Goal: Task Accomplishment & Management: Complete application form

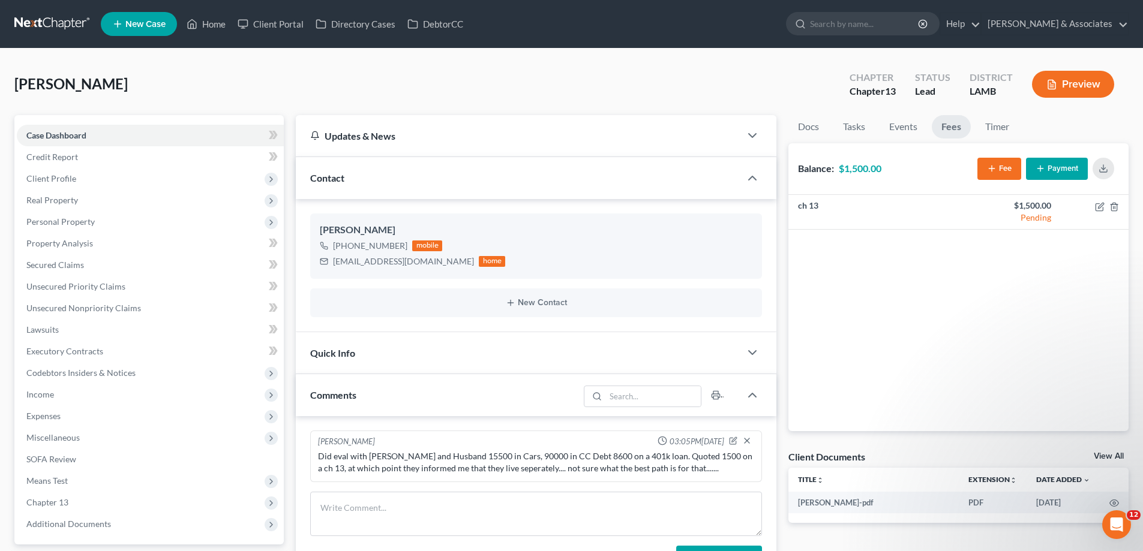
click at [116, 20] on icon at bounding box center [117, 24] width 11 height 14
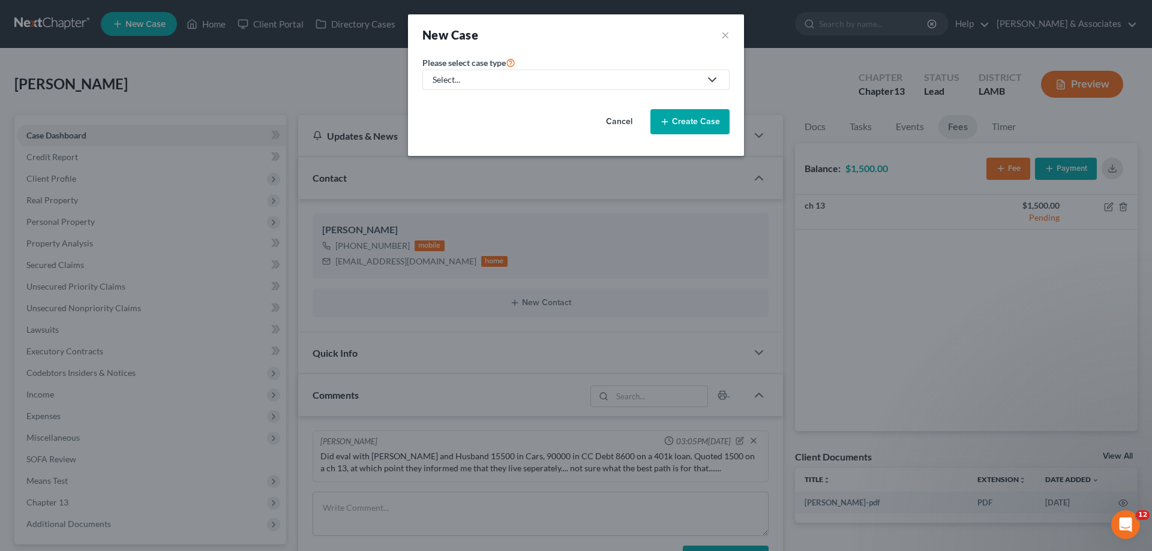
click at [533, 80] on div "Select..." at bounding box center [566, 80] width 268 height 12
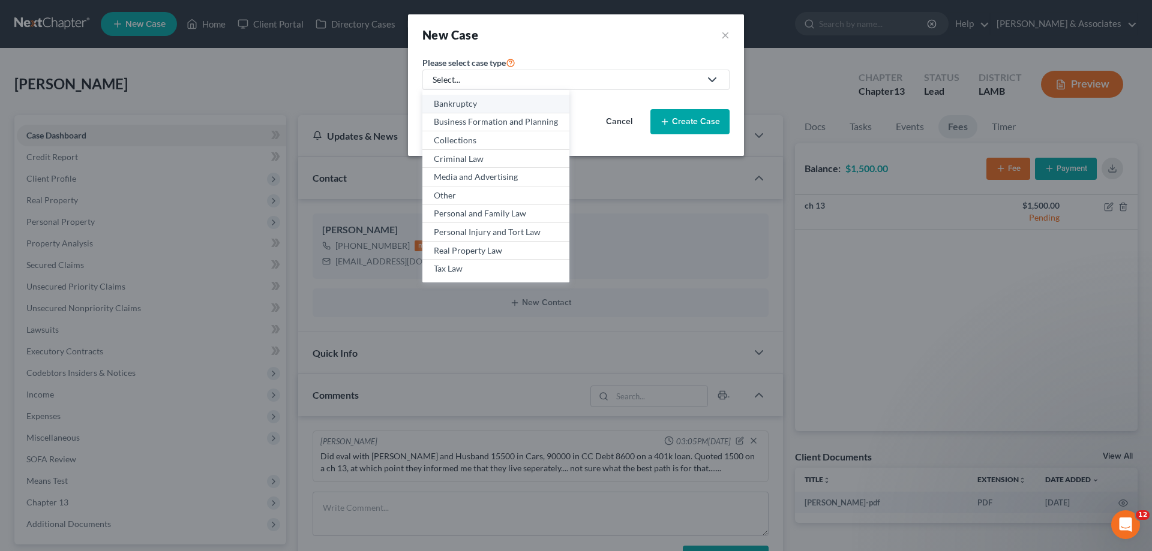
click at [464, 109] on div "Bankruptcy" at bounding box center [496, 104] width 124 height 12
select select "35"
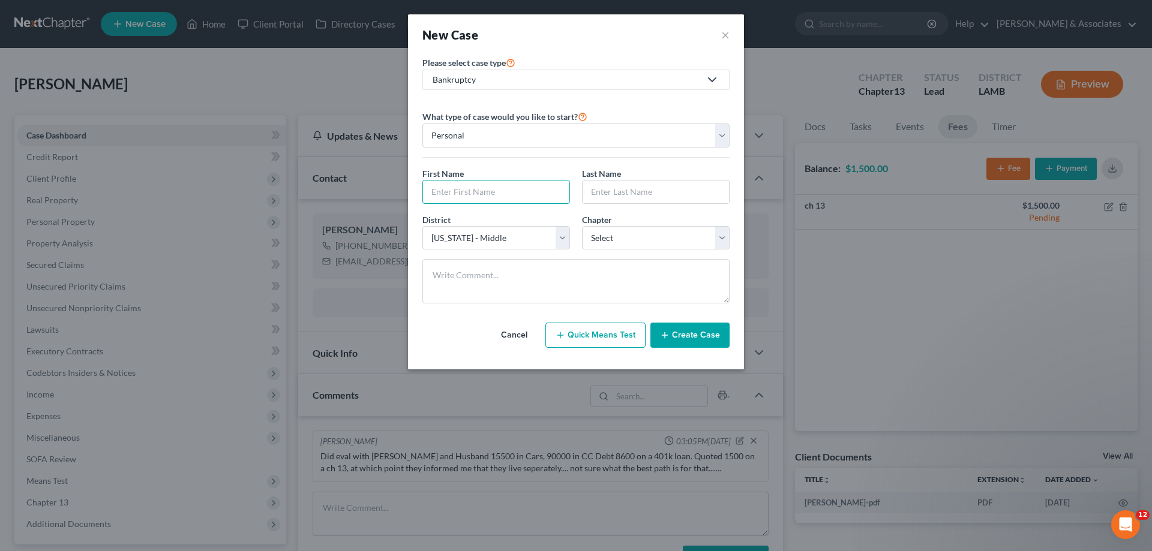
drag, startPoint x: 477, startPoint y: 193, endPoint x: 1110, endPoint y: 61, distance: 646.4
click at [479, 193] on input "text" at bounding box center [496, 192] width 146 height 23
type input "Amber"
type input "[PERSON_NAME]"
select select "0"
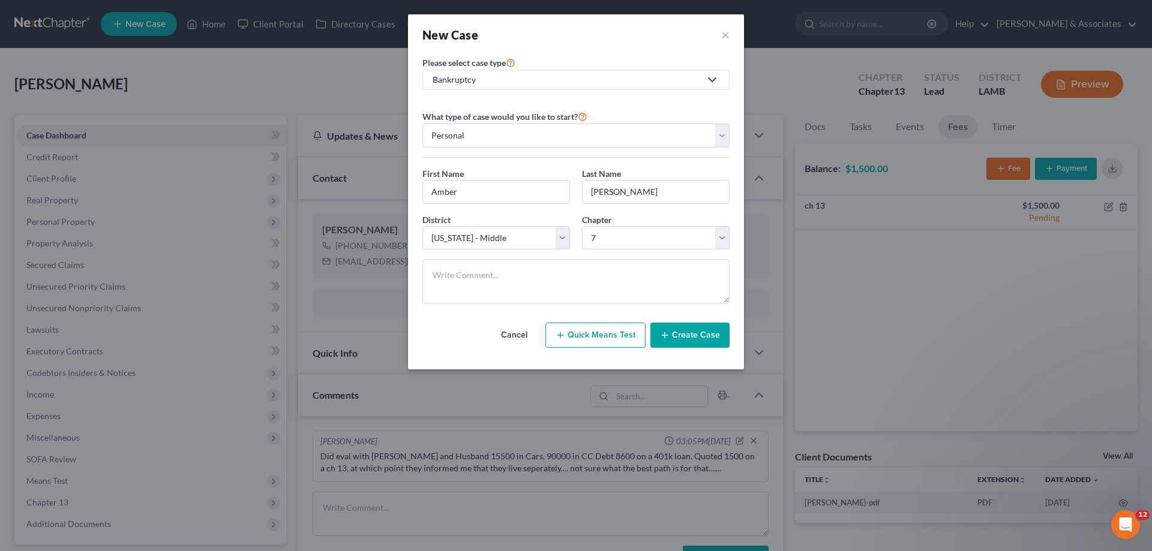
click at [692, 335] on button "Create Case" at bounding box center [689, 335] width 79 height 25
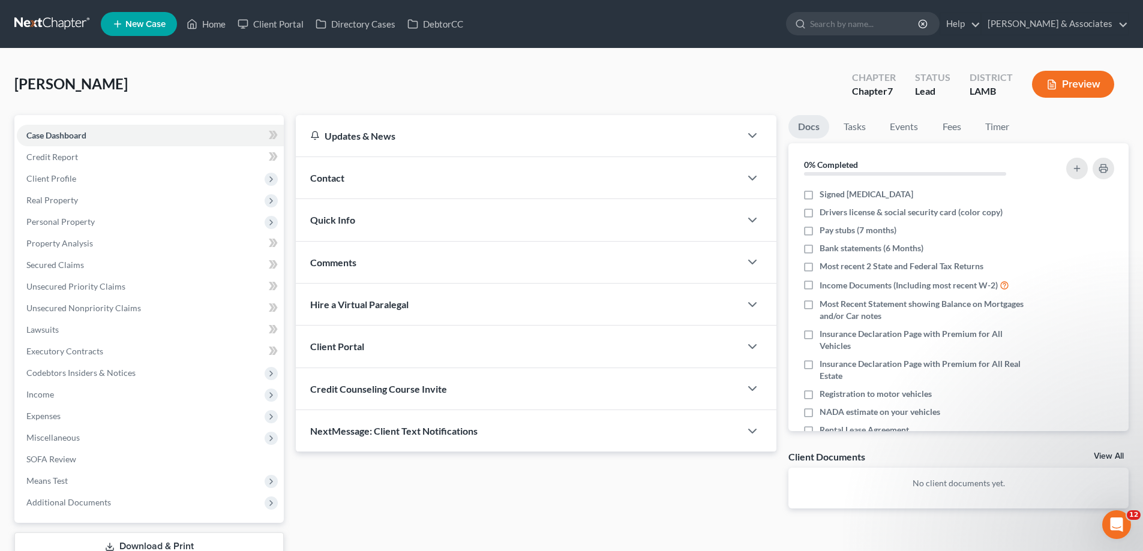
click at [469, 181] on div "Contact" at bounding box center [518, 177] width 444 height 41
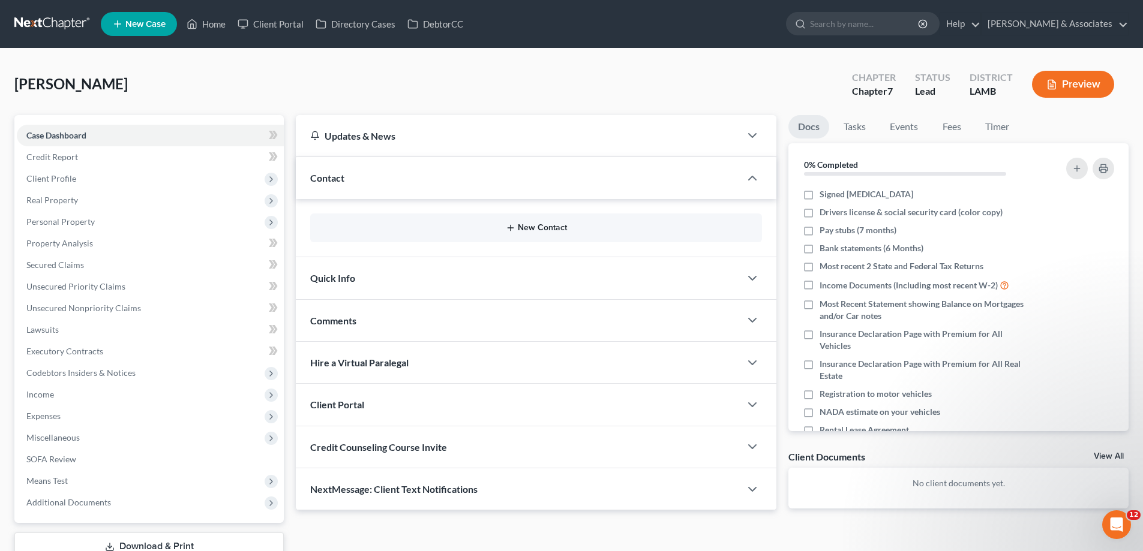
click at [537, 225] on button "New Contact" at bounding box center [536, 228] width 432 height 10
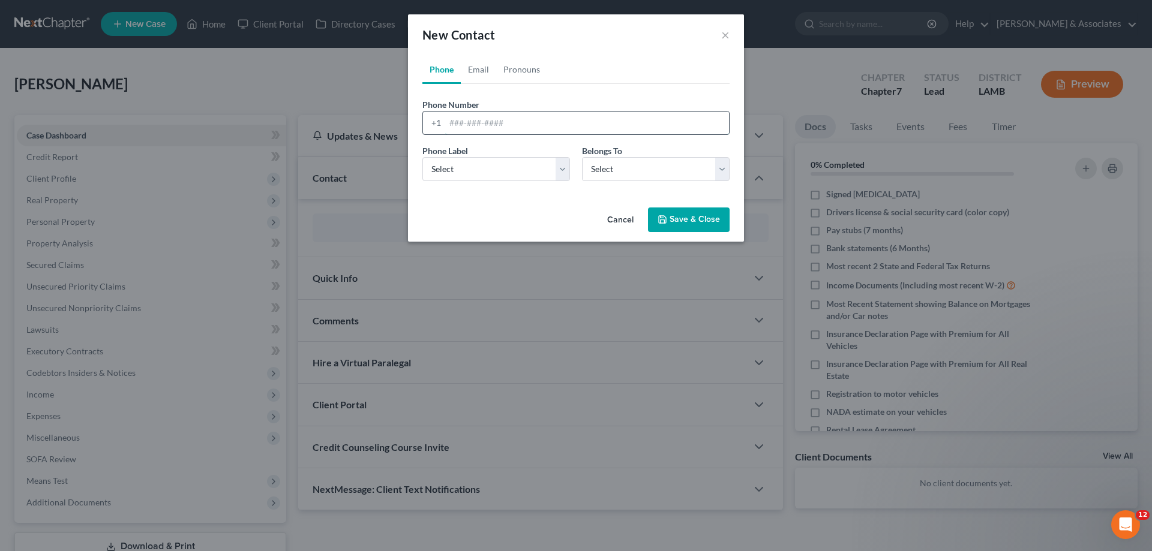
drag, startPoint x: 500, startPoint y: 125, endPoint x: 468, endPoint y: 144, distance: 36.6
click at [500, 125] on input "tel" at bounding box center [587, 123] width 284 height 23
paste input "[PHONE_NUMBER]"
type input "[PHONE_NUMBER]"
click at [459, 169] on select "Select Mobile Home Work Other" at bounding box center [496, 169] width 148 height 24
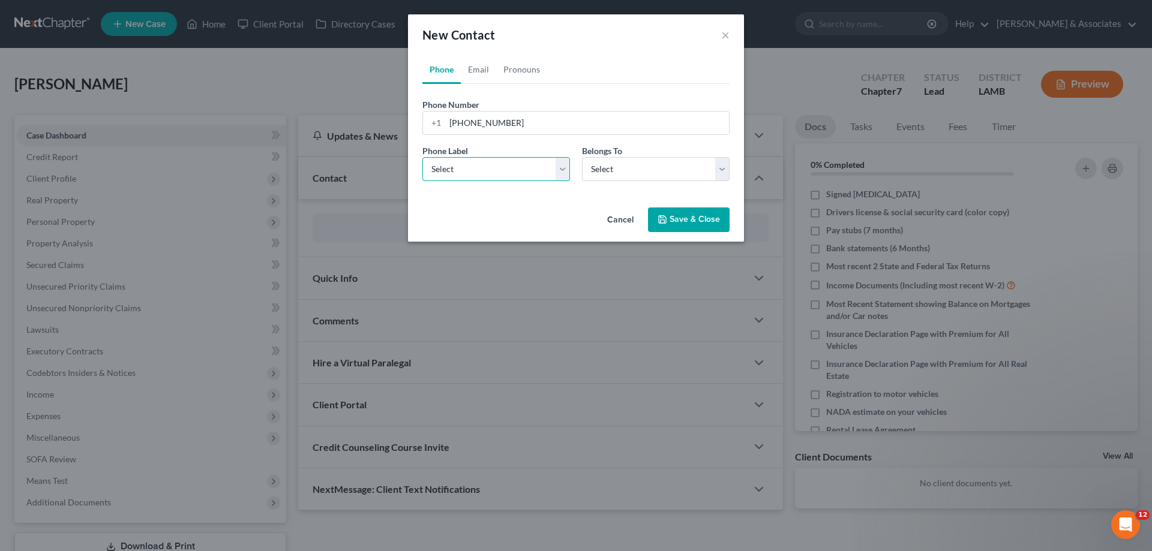
select select "0"
click at [422, 157] on select "Select Mobile Home Work Other" at bounding box center [496, 169] width 148 height 24
click at [632, 164] on select "Select Client Other" at bounding box center [656, 169] width 148 height 24
select select "0"
click at [582, 157] on select "Select Client Other" at bounding box center [656, 169] width 148 height 24
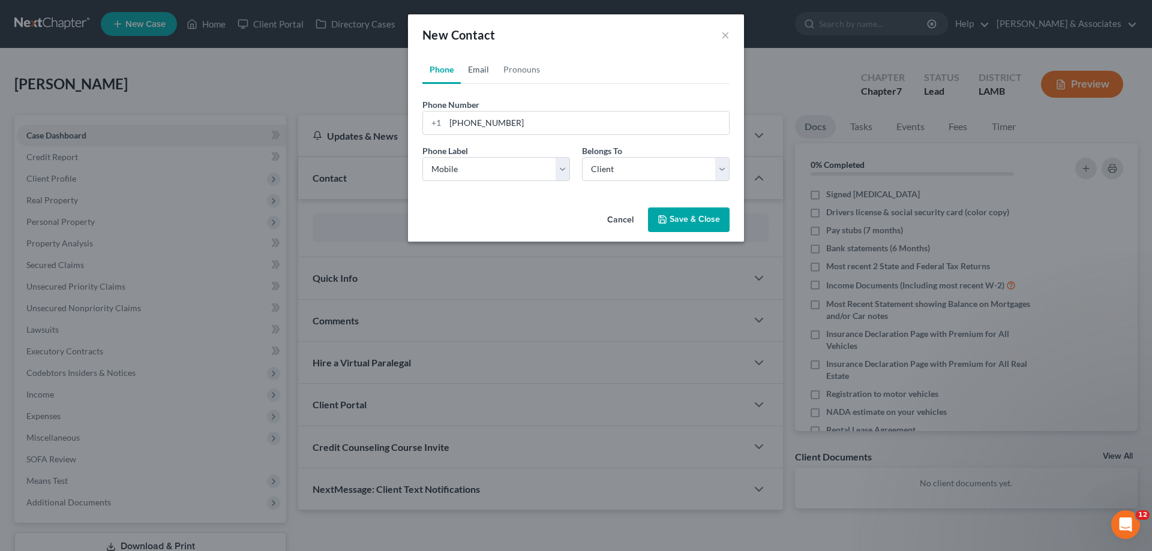
click at [472, 73] on link "Email" at bounding box center [478, 69] width 35 height 29
drag, startPoint x: 513, startPoint y: 121, endPoint x: 468, endPoint y: 164, distance: 62.8
click at [513, 121] on input "email" at bounding box center [587, 123] width 284 height 23
paste input "[EMAIL_ADDRESS][DOMAIN_NAME]"
type input "[EMAIL_ADDRESS][DOMAIN_NAME]"
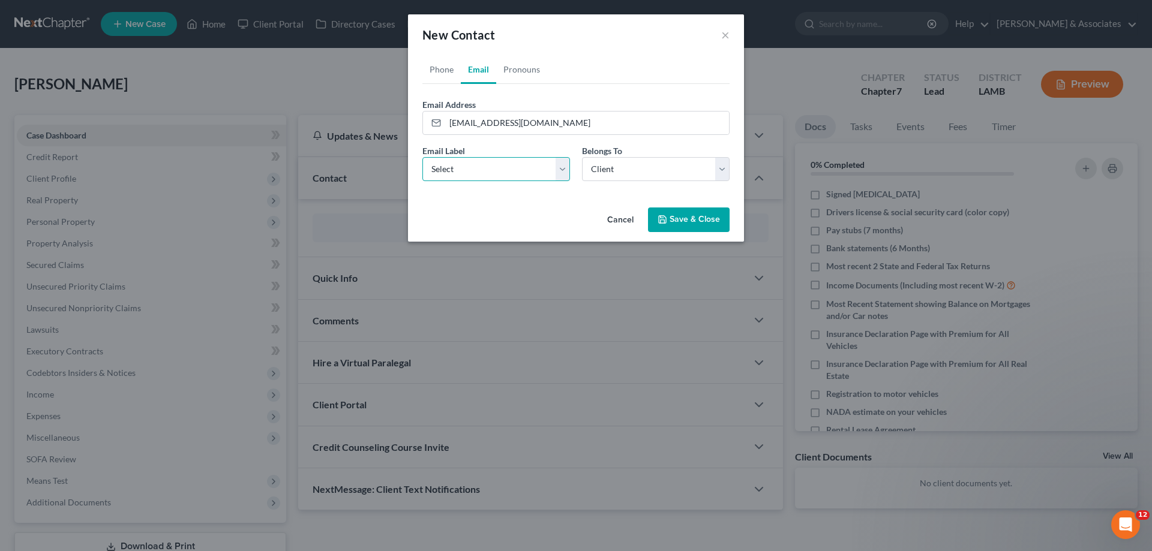
drag, startPoint x: 468, startPoint y: 172, endPoint x: 473, endPoint y: 181, distance: 9.7
click at [468, 172] on select "Select Home Work Other" at bounding box center [496, 169] width 148 height 24
select select "0"
click at [422, 157] on select "Select Home Work Other" at bounding box center [496, 169] width 148 height 24
click at [628, 171] on select "Select Client Other" at bounding box center [656, 169] width 148 height 24
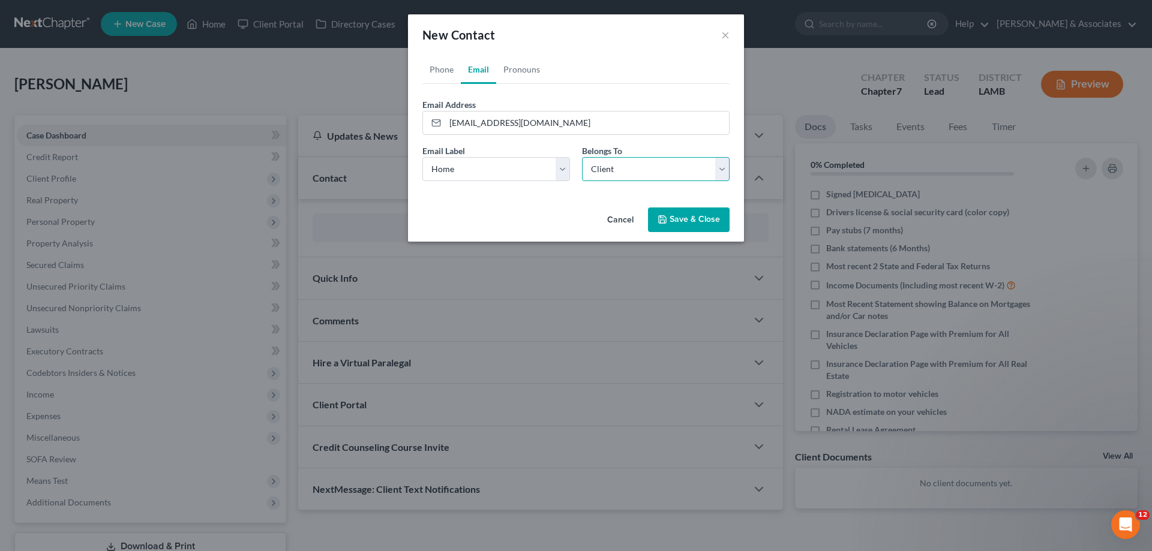
click at [582, 157] on select "Select Client Other" at bounding box center [656, 169] width 148 height 24
click at [686, 220] on button "Save & Close" at bounding box center [689, 220] width 82 height 25
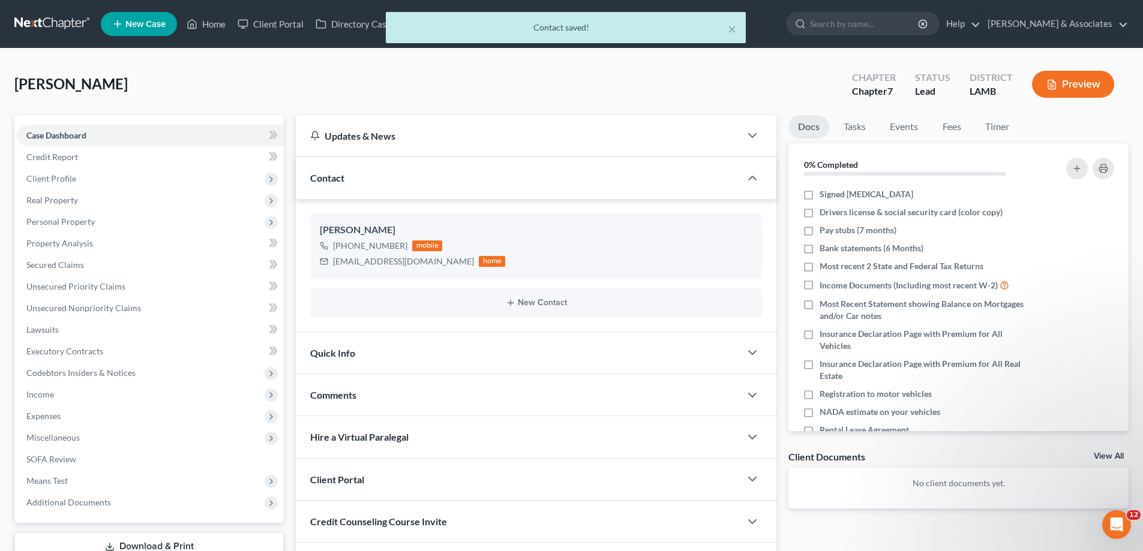
click at [350, 392] on span "Comments" at bounding box center [333, 394] width 46 height 11
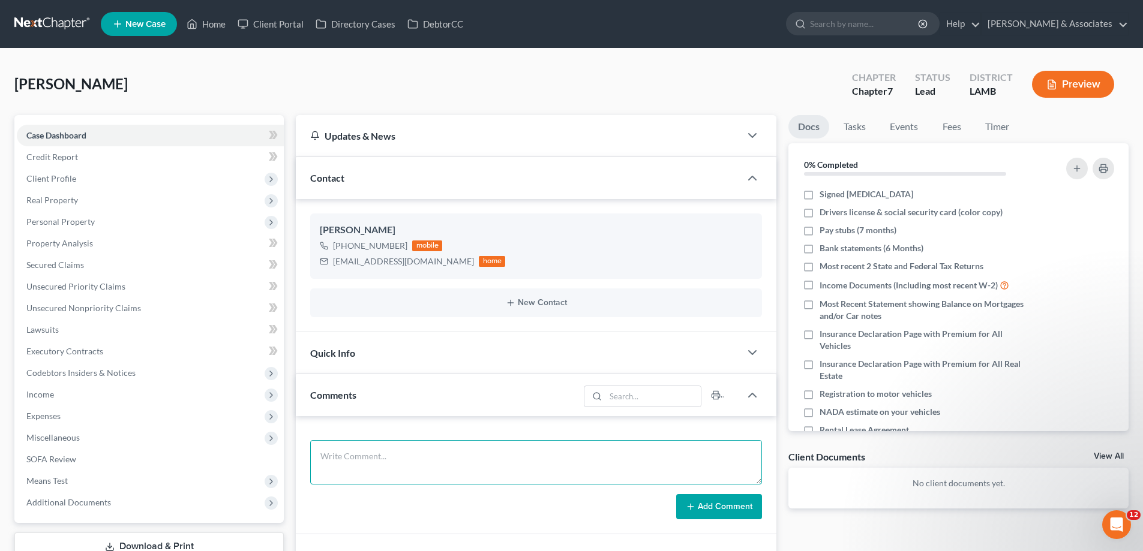
drag, startPoint x: 336, startPoint y: 452, endPoint x: 623, endPoint y: 462, distance: 286.3
click at [337, 453] on textarea at bounding box center [536, 462] width 452 height 44
paste textarea "Did Eval with famber, garnishment on 8500 owes 41000 in [PERSON_NAME] other tha…"
type textarea "Did Eval with famber, garnishment on 8500 owes 41000 in [PERSON_NAME] other tha…"
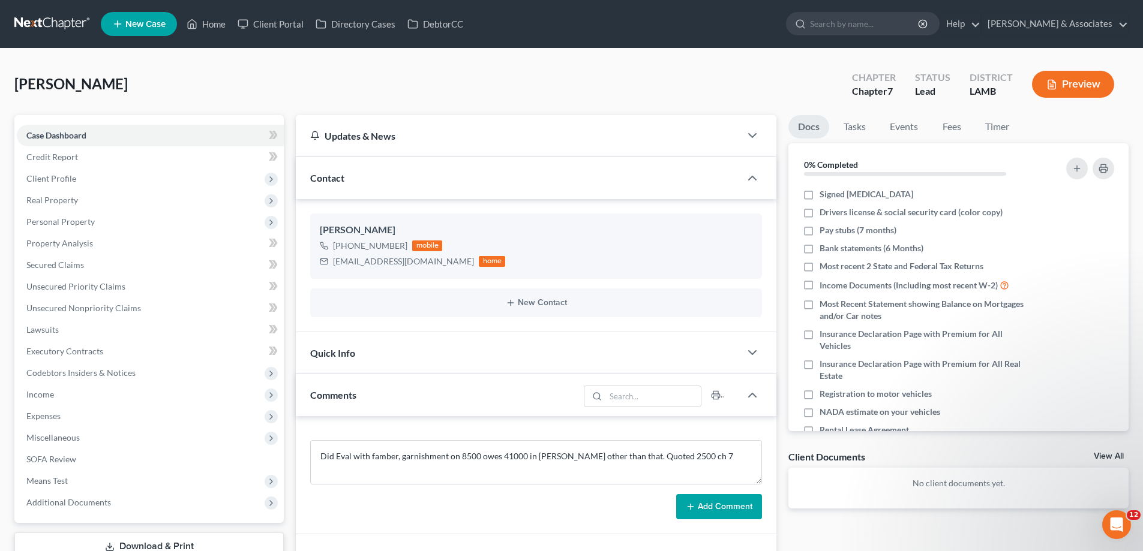
click at [741, 509] on button "Add Comment" at bounding box center [719, 506] width 86 height 25
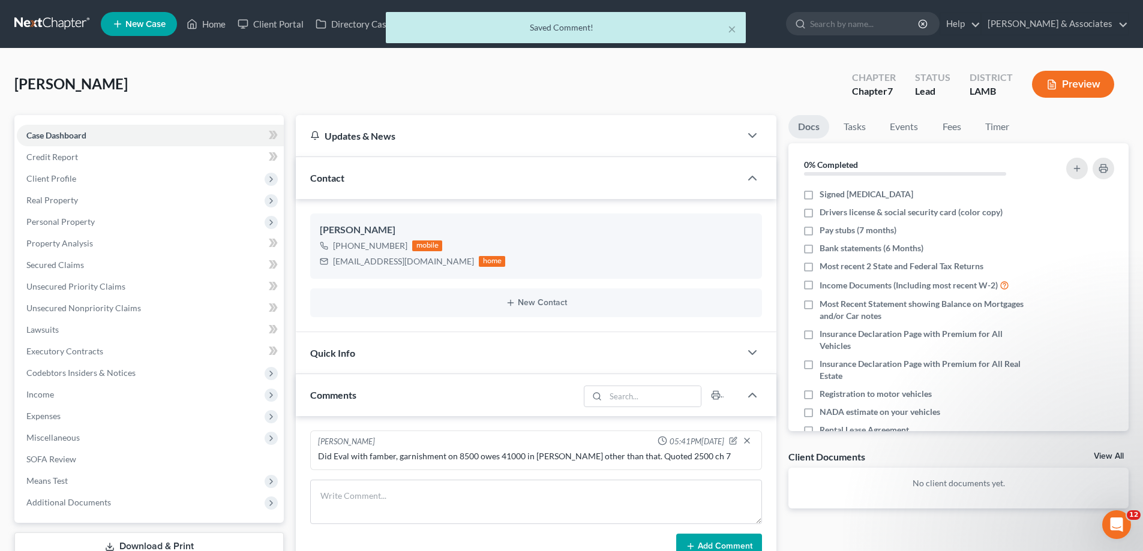
click at [1110, 452] on link "View All" at bounding box center [1108, 456] width 30 height 8
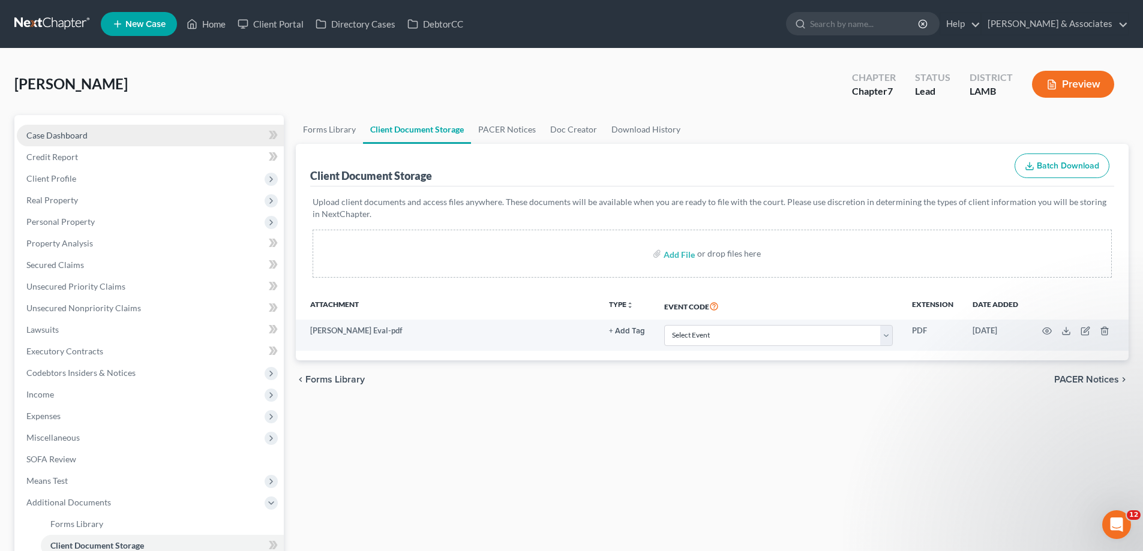
drag, startPoint x: 62, startPoint y: 134, endPoint x: 190, endPoint y: 130, distance: 128.5
click at [62, 134] on span "Case Dashboard" at bounding box center [56, 135] width 61 height 10
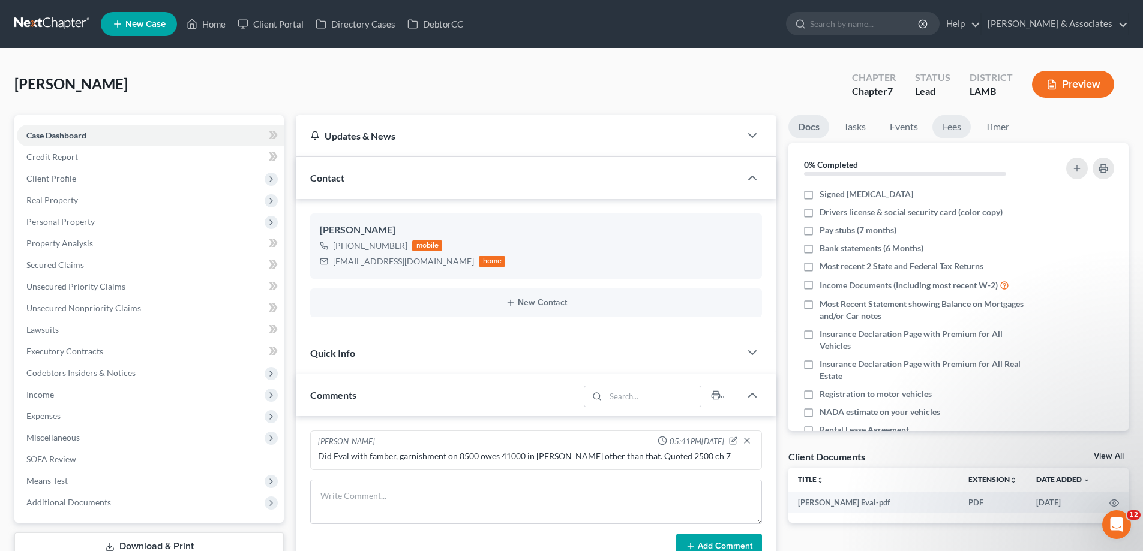
click at [957, 128] on link "Fees" at bounding box center [951, 126] width 38 height 23
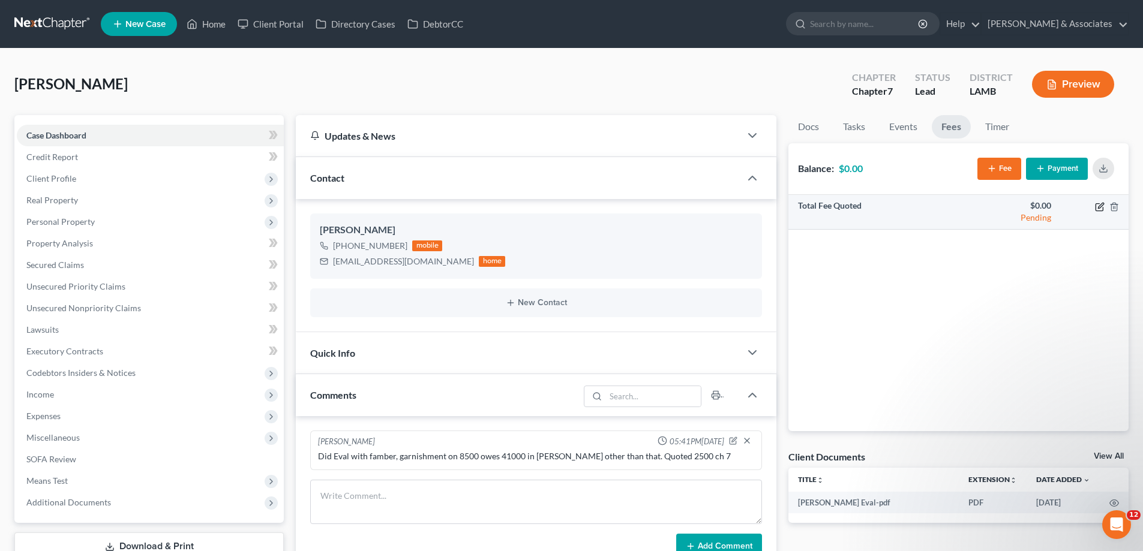
click at [1098, 211] on icon "button" at bounding box center [1098, 206] width 7 height 7
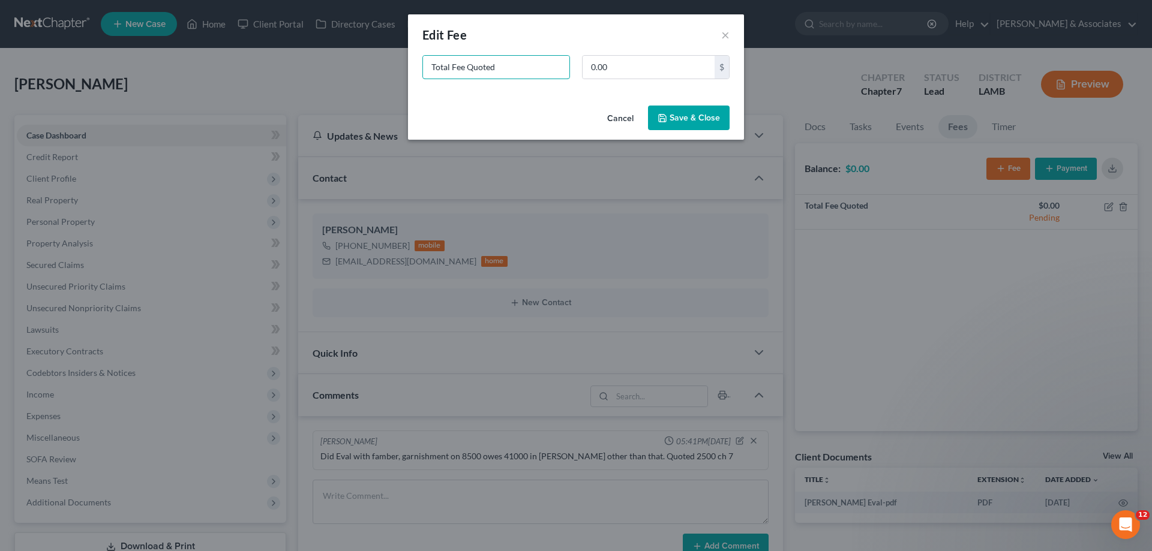
drag, startPoint x: 510, startPoint y: 71, endPoint x: 166, endPoint y: 16, distance: 349.3
click at [175, 24] on div "New Fee Edit Fee × Total Fee Quoted 0.00 $ Cancel Save & Close" at bounding box center [576, 275] width 1152 height 551
type input "ch 7"
type input "2,500"
click at [690, 122] on button "Save & Close" at bounding box center [689, 118] width 82 height 25
